Goal: Task Accomplishment & Management: Use online tool/utility

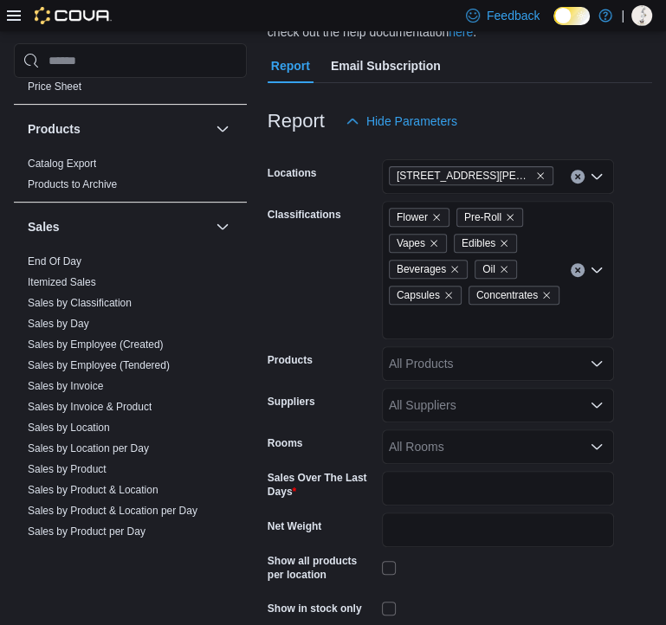
scroll to position [1400, 0]
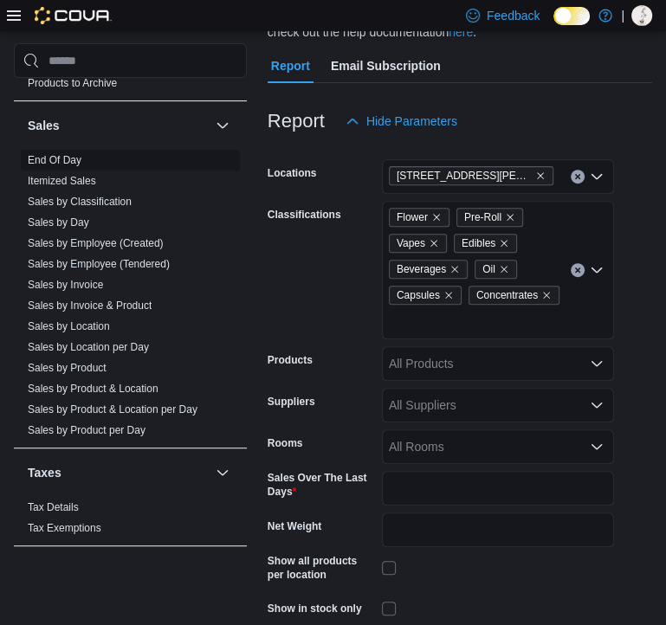
click at [66, 153] on span "End Of Day" at bounding box center [130, 160] width 219 height 21
click at [66, 154] on link "End Of Day" at bounding box center [55, 160] width 54 height 12
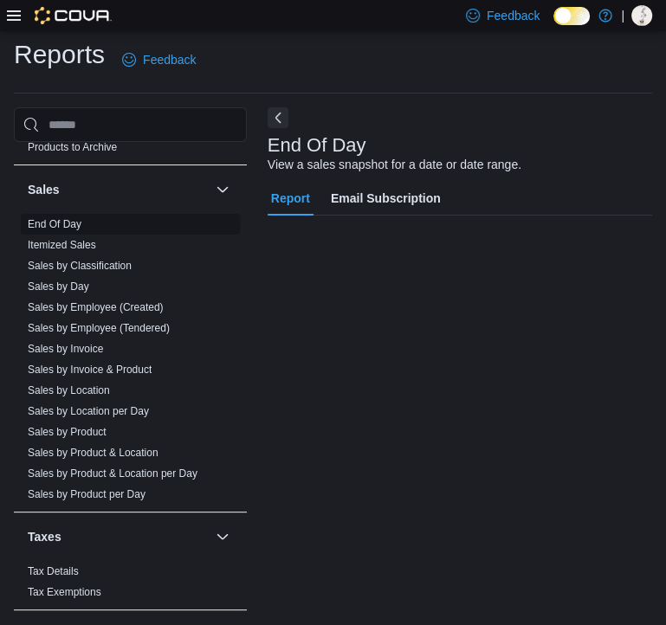
scroll to position [7, 0]
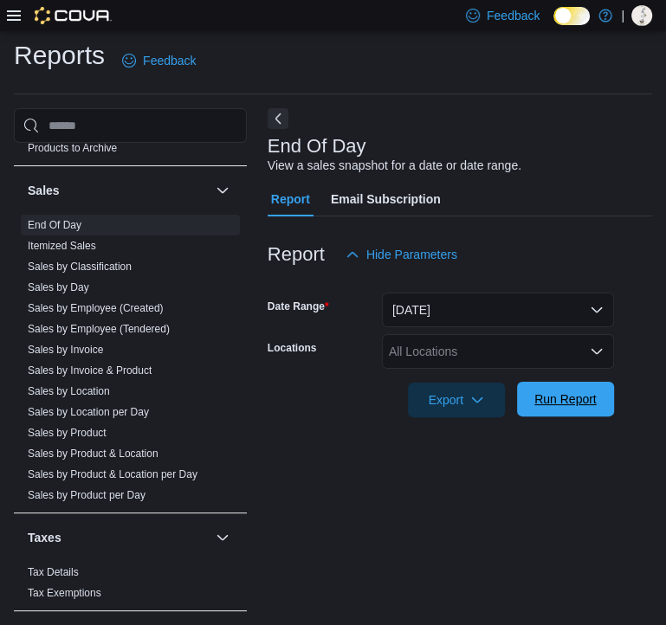
click at [534, 390] on span "Run Report" at bounding box center [565, 399] width 76 height 35
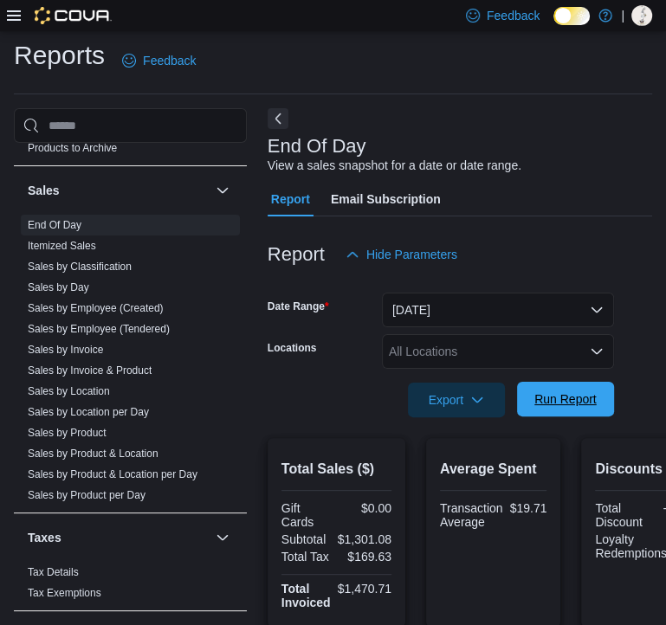
click at [534, 390] on span "Run Report" at bounding box center [565, 399] width 76 height 35
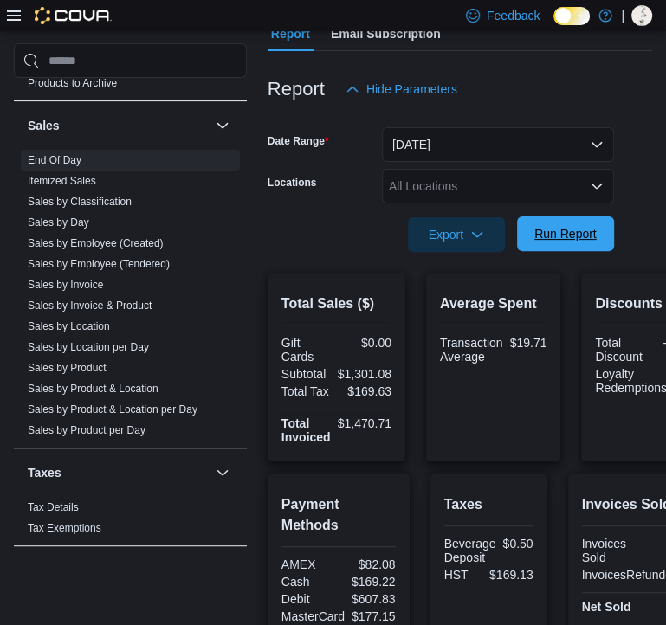
scroll to position [173, 0]
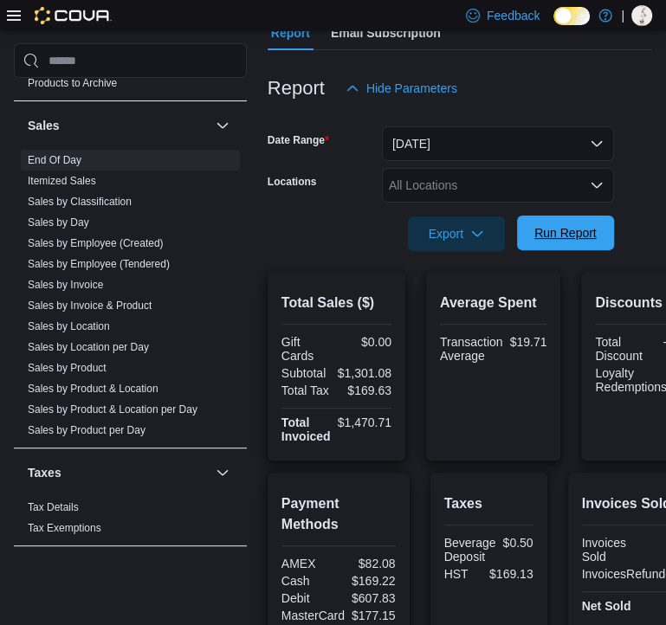
click at [563, 246] on span "Run Report" at bounding box center [565, 233] width 76 height 35
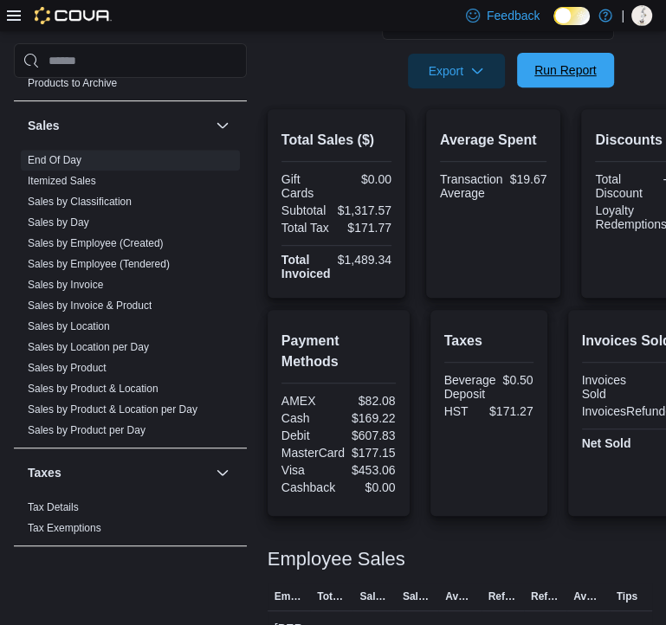
scroll to position [315, 0]
